Goal: Task Accomplishment & Management: Manage account settings

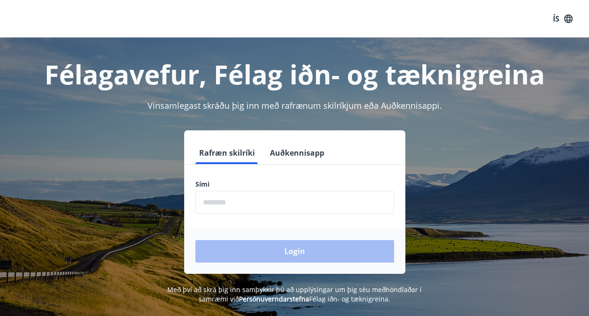
click at [213, 204] on input "phone" at bounding box center [294, 202] width 199 height 23
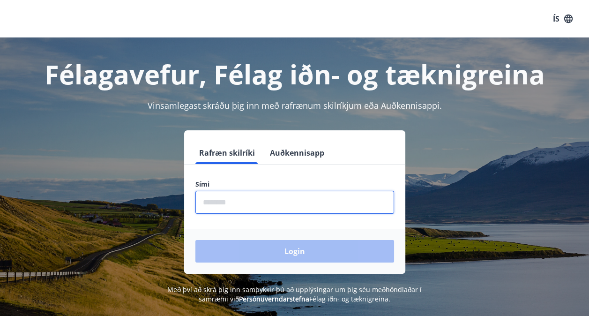
type input "********"
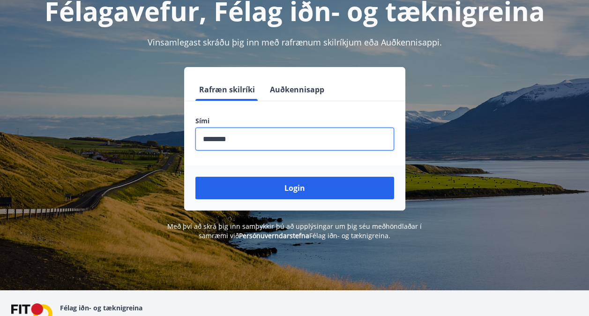
scroll to position [47, 0]
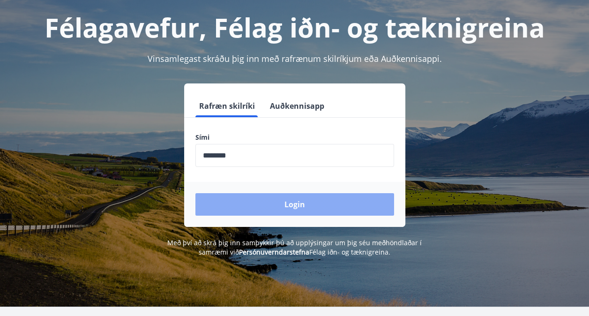
click at [294, 208] on button "Login" at bounding box center [294, 204] width 199 height 22
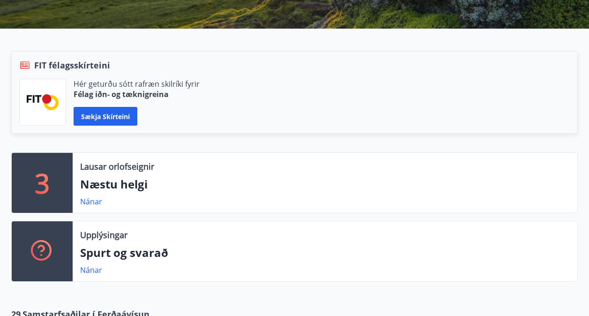
scroll to position [123, 0]
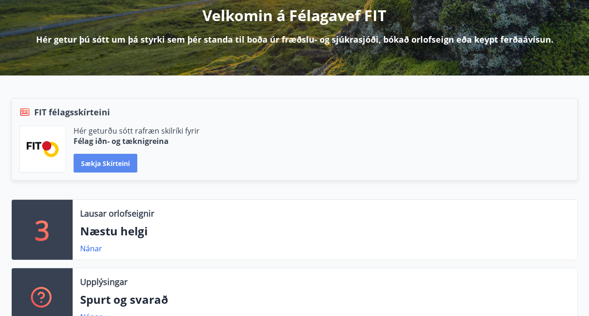
click at [97, 163] on button "Sækja skírteini" at bounding box center [106, 163] width 64 height 19
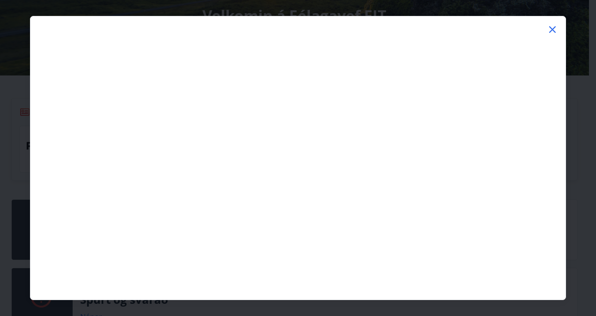
click at [556, 29] on icon at bounding box center [552, 29] width 11 height 11
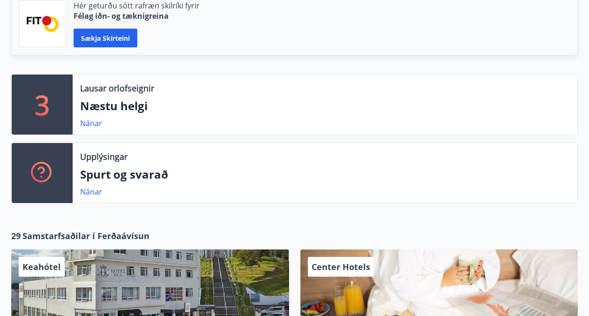
scroll to position [263, 0]
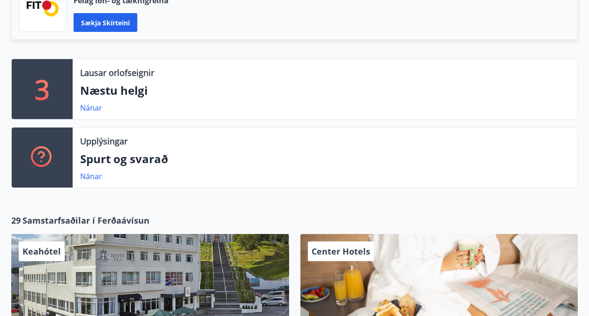
click at [43, 158] on icon at bounding box center [42, 157] width 22 height 22
click at [89, 174] on link "Nánar" at bounding box center [91, 176] width 22 height 10
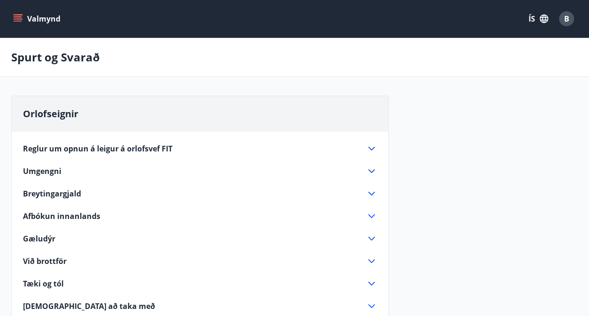
click at [24, 19] on button "Valmynd" at bounding box center [37, 18] width 53 height 17
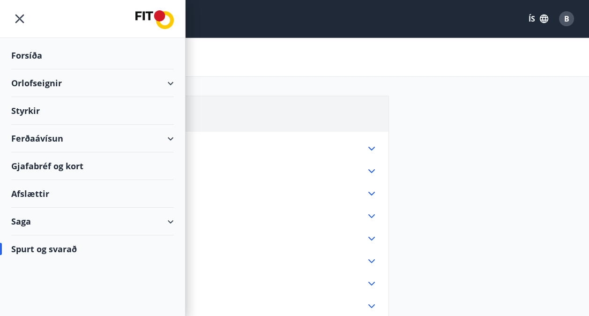
click at [170, 219] on div "Saga" at bounding box center [92, 222] width 163 height 28
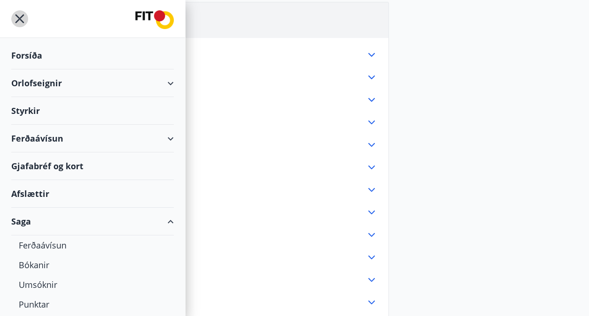
click at [19, 20] on icon "menu" at bounding box center [19, 18] width 17 height 17
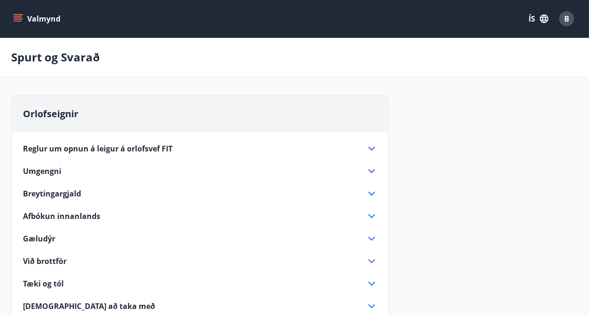
click at [565, 21] on span "B" at bounding box center [566, 19] width 5 height 10
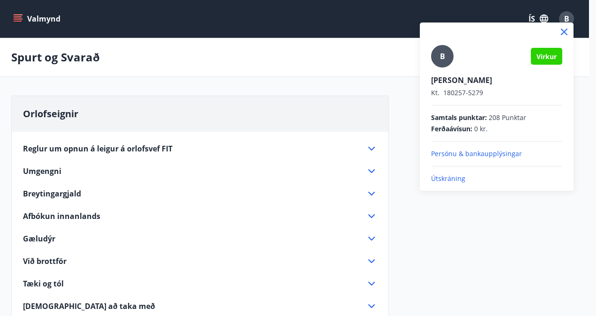
click at [467, 155] on p "Persónu & bankaupplýsingar" at bounding box center [496, 153] width 131 height 9
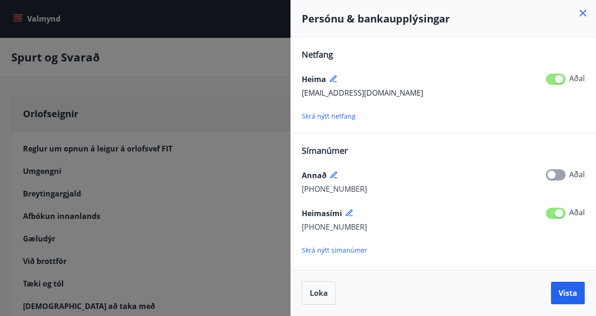
click at [584, 13] on icon at bounding box center [582, 12] width 11 height 11
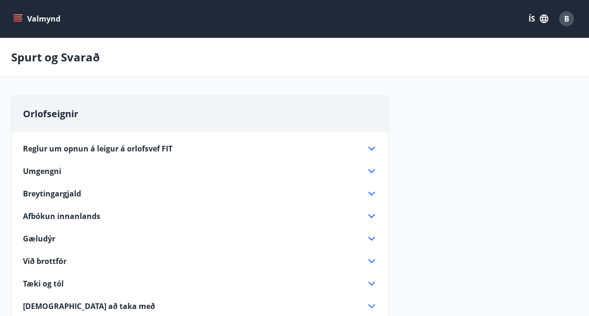
click at [21, 21] on icon "menu" at bounding box center [18, 21] width 8 height 1
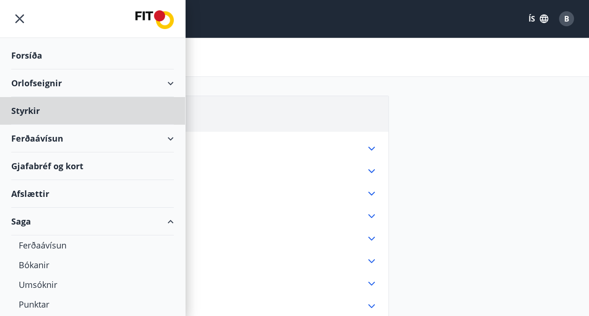
click at [22, 53] on div "Forsíða" at bounding box center [92, 56] width 163 height 28
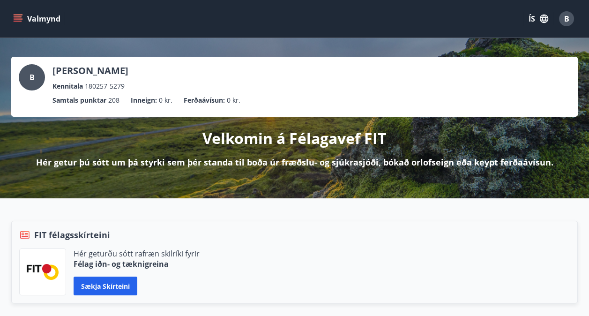
click at [128, 87] on div "Kennitala 180257-5279" at bounding box center [90, 86] width 76 height 10
click at [33, 82] on span "B" at bounding box center [32, 77] width 5 height 10
click at [547, 20] on icon "button" at bounding box center [544, 19] width 8 height 8
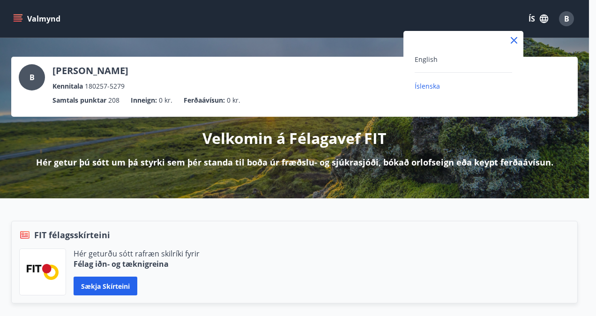
click at [546, 20] on div at bounding box center [298, 158] width 596 height 316
